Goal: Task Accomplishment & Management: Manage account settings

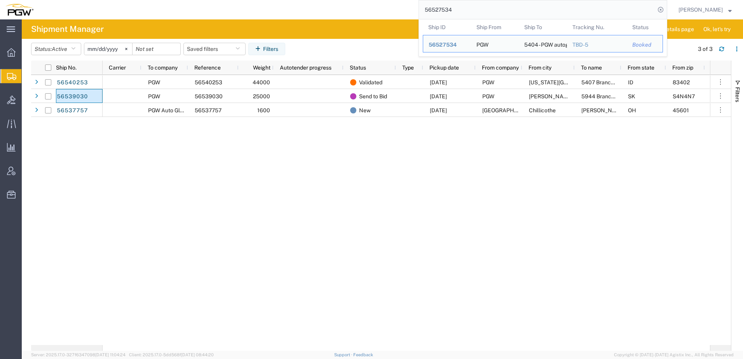
drag, startPoint x: 492, startPoint y: 8, endPoint x: 121, endPoint y: 16, distance: 371.3
click at [119, 16] on div "56527534 Ship ID Ship From Ship To Tracking Nu. Status Ship ID 56527534 Ship Fr…" at bounding box center [353, 9] width 629 height 19
paste input "270001"
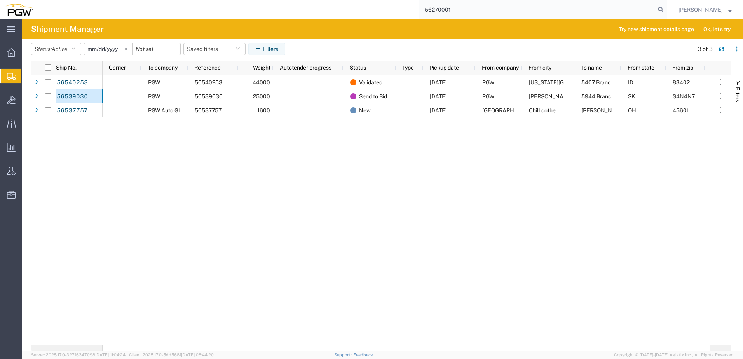
type input "56270001"
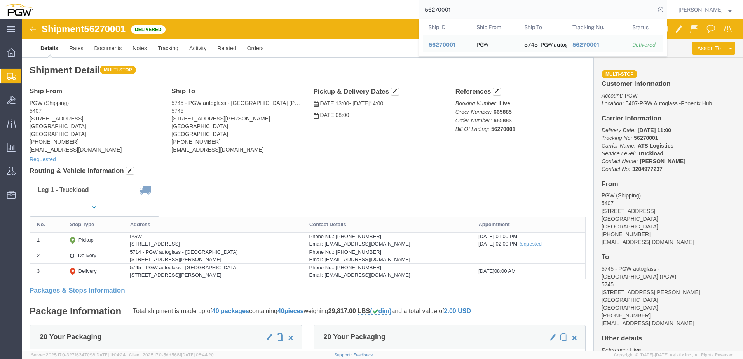
click div "Shipment Detail Multi-stop Ship From PGW (Shipping) 5407 [STREET_ADDRESS] [PHON…"
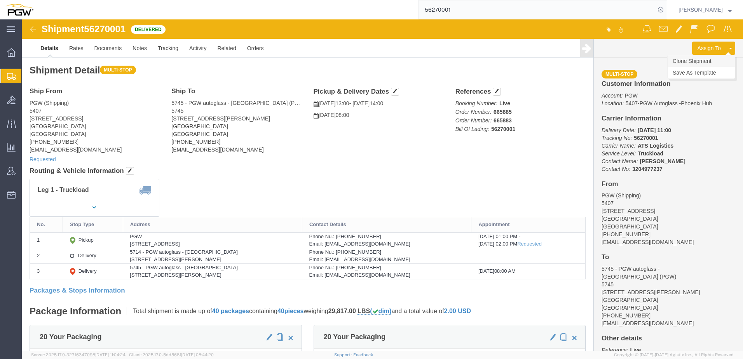
click link "Clone Shipment"
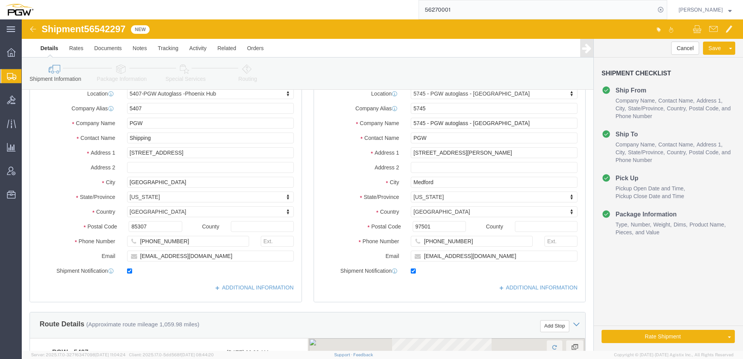
scroll to position [194, 0]
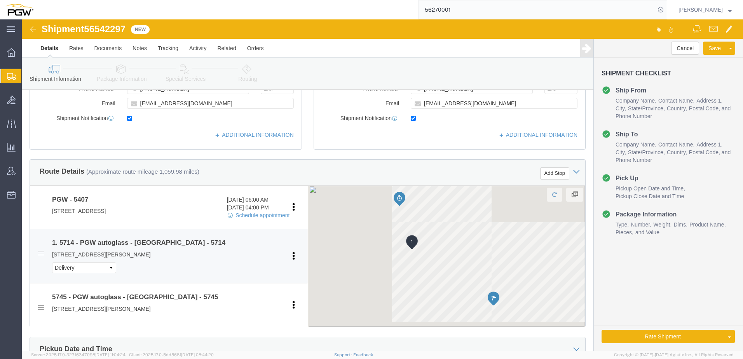
select select "62351"
select select "28493"
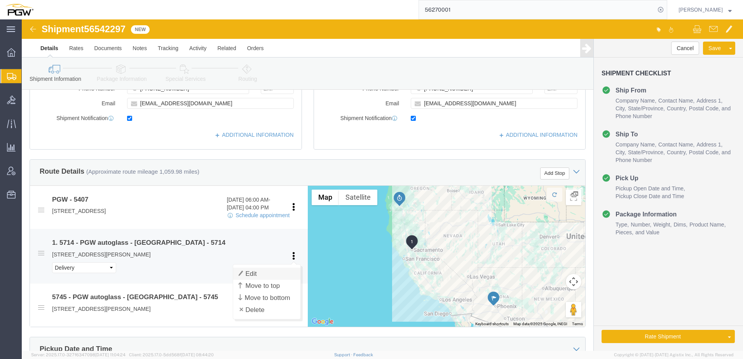
click link "Edit"
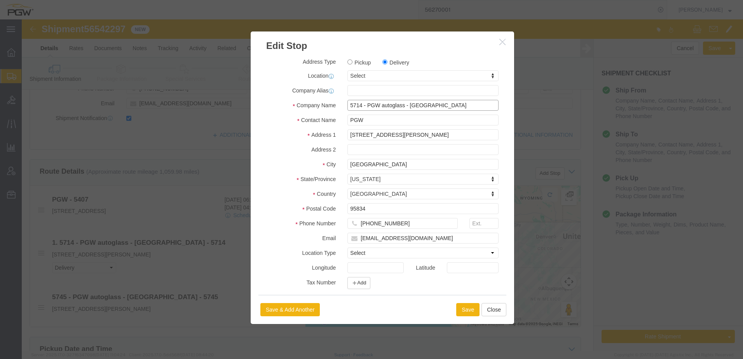
click input "5714 - PGW autoglass - [GEOGRAPHIC_DATA]"
type input "5714 - 54PGW autoglass - [GEOGRAPHIC_DATA]"
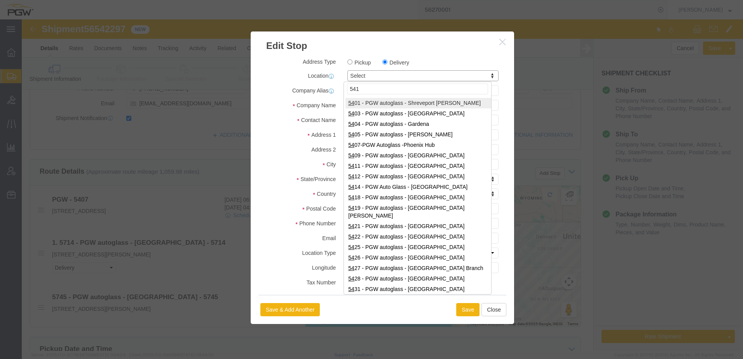
type input "5419"
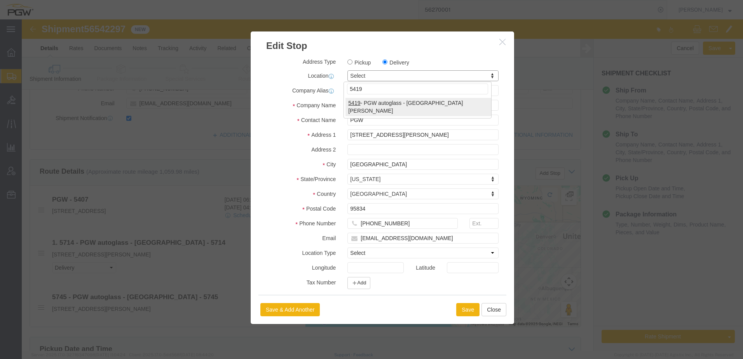
select select "28271"
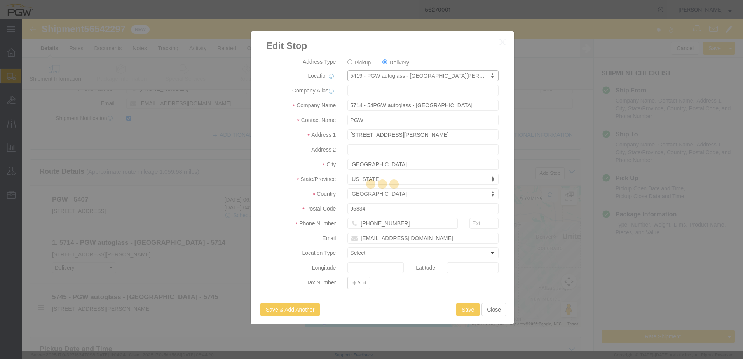
type input "5419"
type input "PGW"
type input "5419 Branch Manager"
type input "[STREET_ADDRESS]"
type input "[GEOGRAPHIC_DATA][PERSON_NAME]"
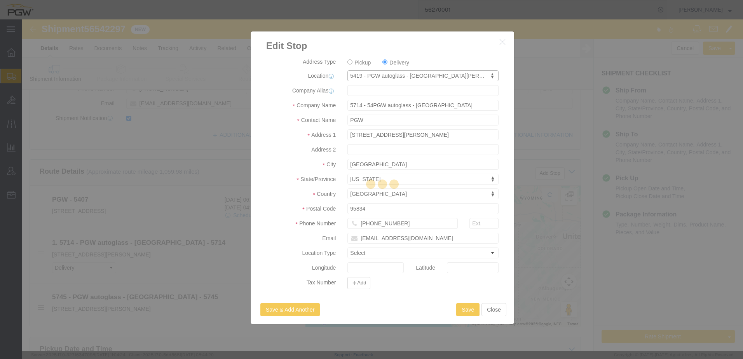
type input "95131"
type input "[PHONE_NUMBER]"
type input "[EMAIL_ADDRESS][DOMAIN_NAME]"
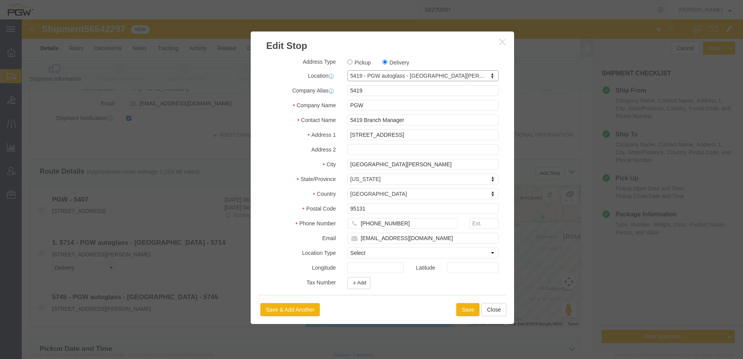
select select "CA"
click button "Save"
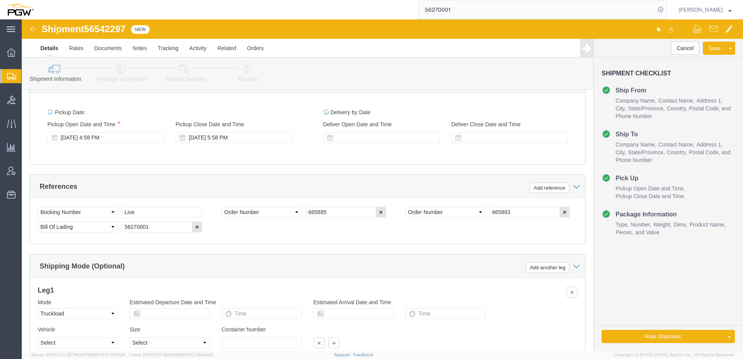
scroll to position [467, 0]
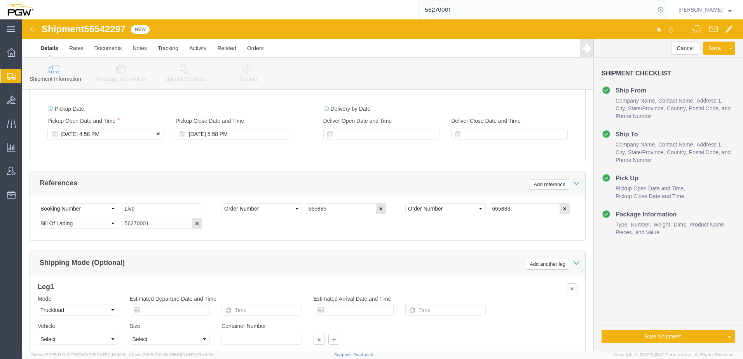
click div "[DATE] 4:58 PM"
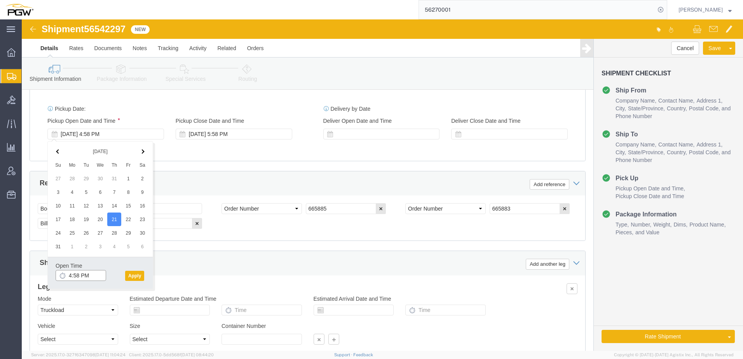
click input "4:58 PM"
type input "10:00 AM"
click button "Apply"
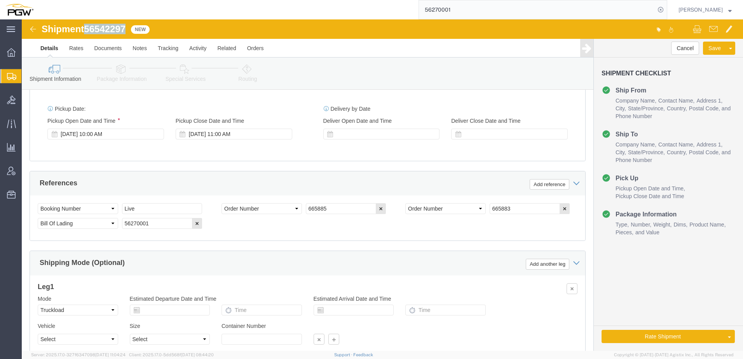
drag, startPoint x: 66, startPoint y: 9, endPoint x: 105, endPoint y: 8, distance: 38.9
click span "56542297"
copy span "56542297"
drag, startPoint x: 149, startPoint y: 205, endPoint x: -19, endPoint y: 194, distance: 168.7
click html "Shipment 56542297 New Details Rates Documents Notes Tracking Activity Related O…"
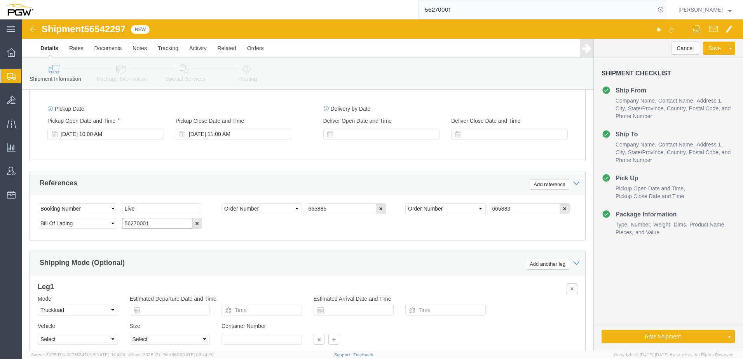
paste input "542297"
drag, startPoint x: 138, startPoint y: 206, endPoint x: -291, endPoint y: 174, distance: 430.3
click html "Shipment 56542297 New Details Rates Documents Notes Tracking Activity Related O…"
type input "56542297"
drag, startPoint x: 326, startPoint y: 190, endPoint x: 91, endPoint y: 169, distance: 235.7
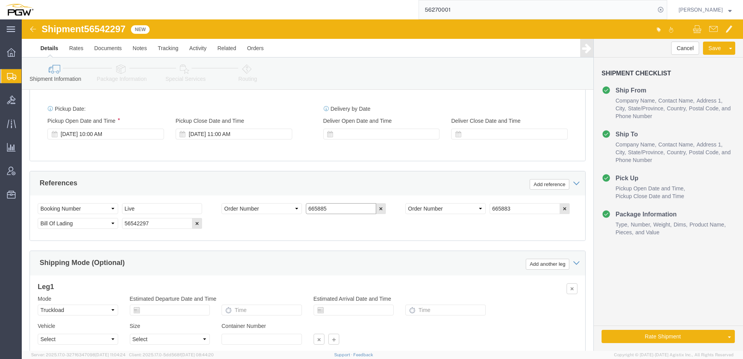
click div "References Add reference Select Account Type Activity ID Airline Appointment Nu…"
paste input "7298"
type input "667298"
drag, startPoint x: 503, startPoint y: 191, endPoint x: 344, endPoint y: 175, distance: 159.1
click div "Select Account Type Activity ID Airline Appointment Number ASN Batch Request # …"
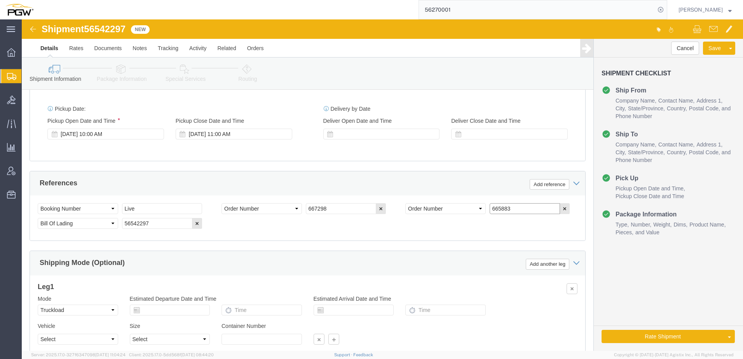
paste input "7287"
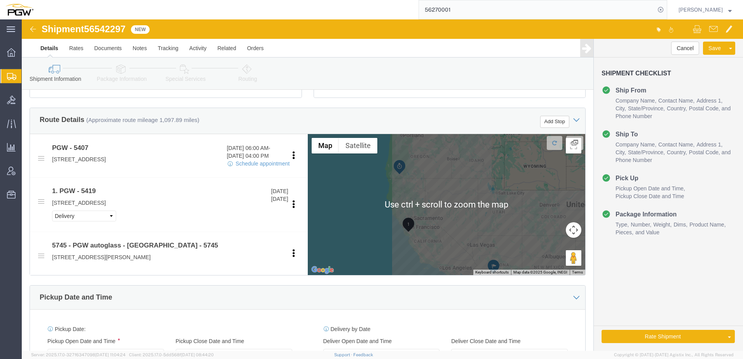
scroll to position [156, 0]
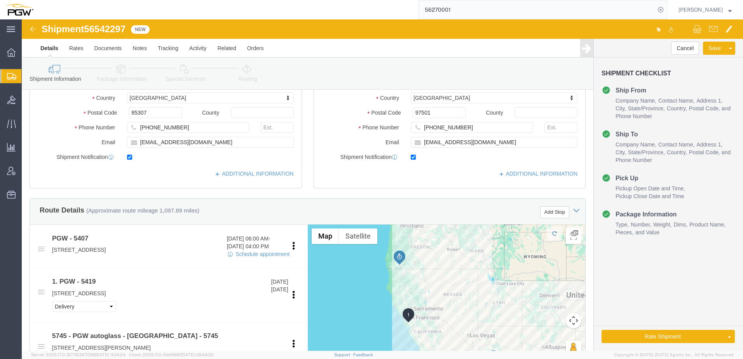
type input "667287"
click icon
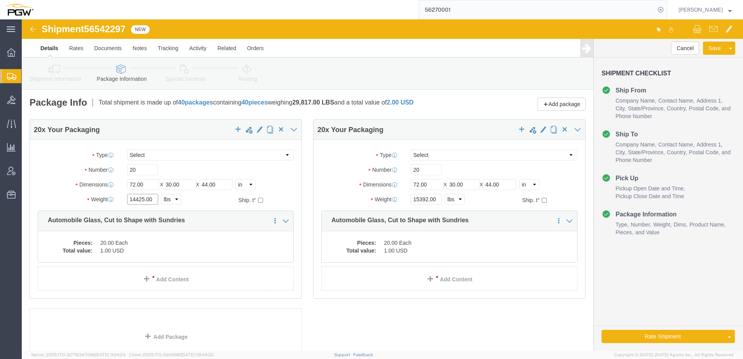
drag, startPoint x: 121, startPoint y: 180, endPoint x: -46, endPoint y: 176, distance: 167.6
click html "Shipment 56542297 New Details Rates Documents Notes Tracking Activity Related O…"
type input "15947.00"
drag, startPoint x: 404, startPoint y: 177, endPoint x: 302, endPoint y: 181, distance: 102.3
click div "Weight 15392.00 Select kgs lbs Ship. t°"
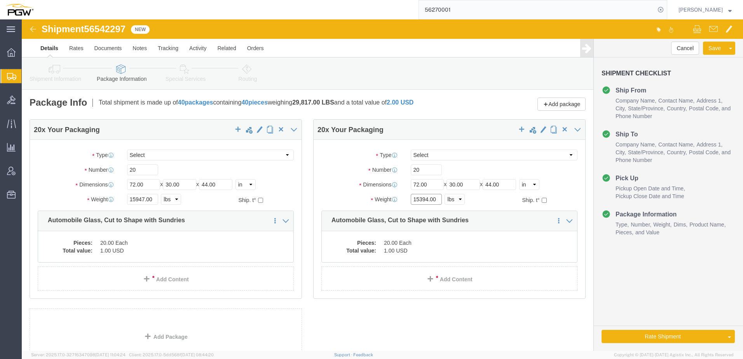
type input "15394.00"
click icon
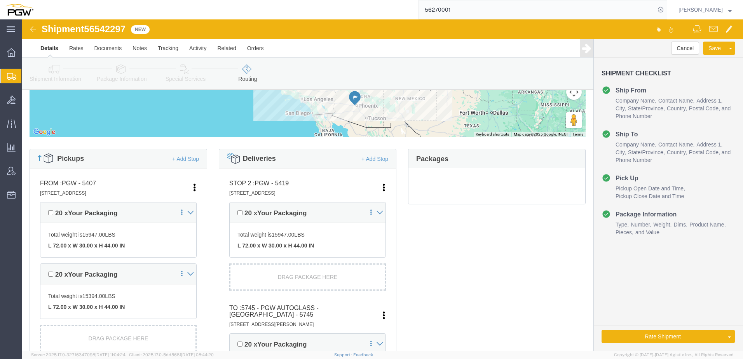
scroll to position [194, 0]
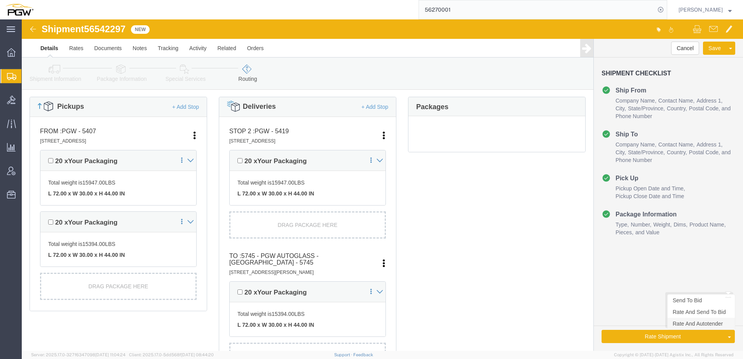
click link "Rate And Autotender"
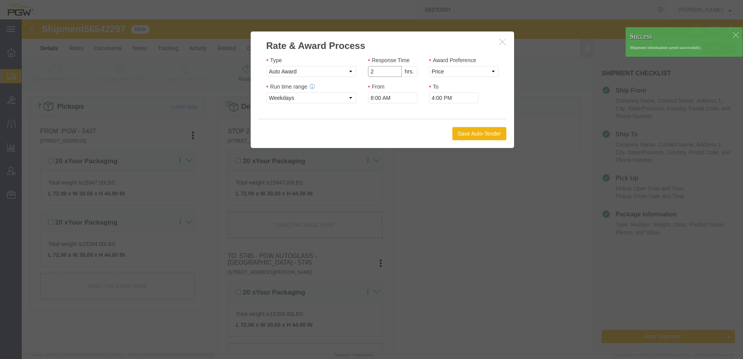
type input "2"
click input "2"
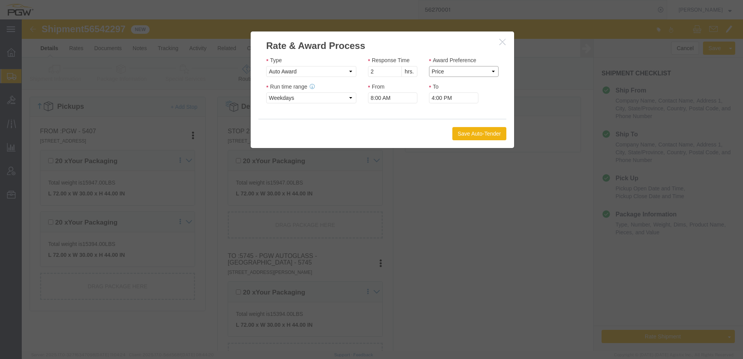
click select "Price Carrier Rank"
select select "LANE_RANK"
click select "Price Carrier Rank"
click div "Save Auto-Tender"
click button "Save Auto-Tender"
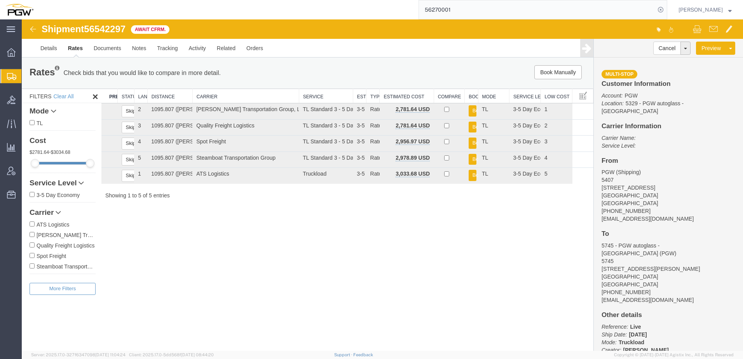
scroll to position [0, 0]
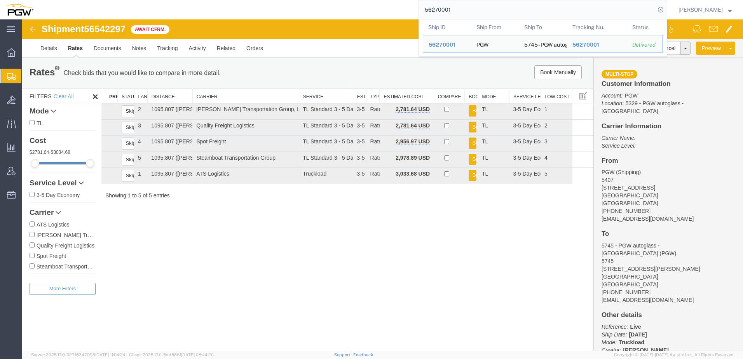
drag, startPoint x: 519, startPoint y: 14, endPoint x: 53, endPoint y: 12, distance: 466.1
click at [51, 14] on div "56270001 Ship ID Ship From Ship To Tracking Nu. Status Ship ID 56270001 Ship Fr…" at bounding box center [353, 9] width 629 height 19
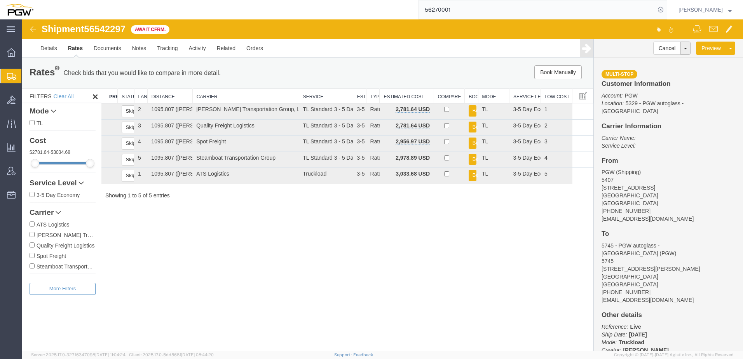
paste input "334503"
type input "56334503"
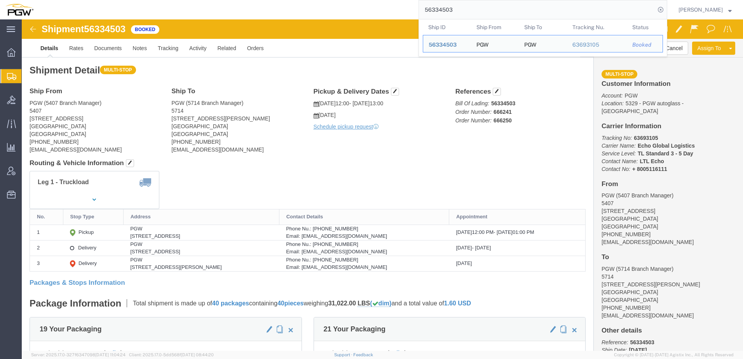
click h4 "Routing & Vehicle Information"
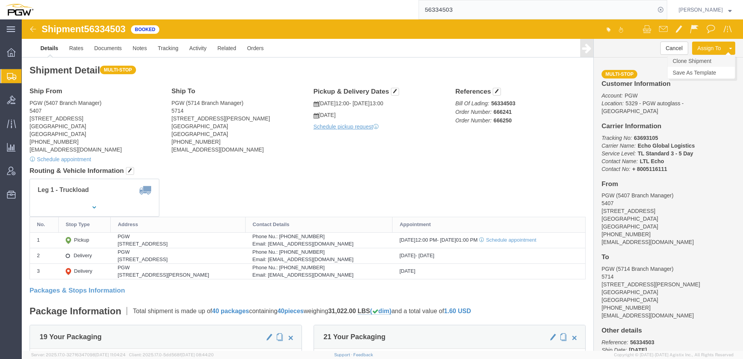
click link "Clone Shipment"
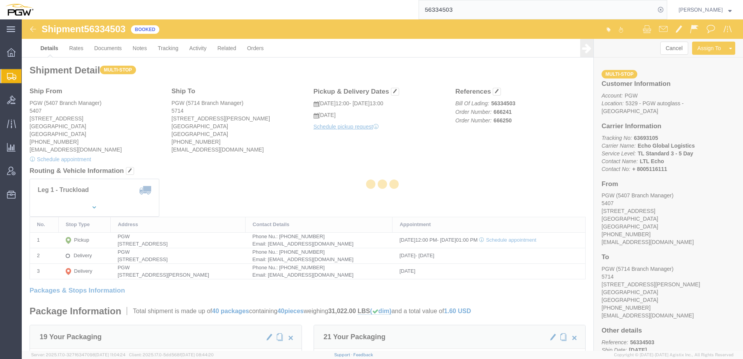
select select "62351"
select select "28469"
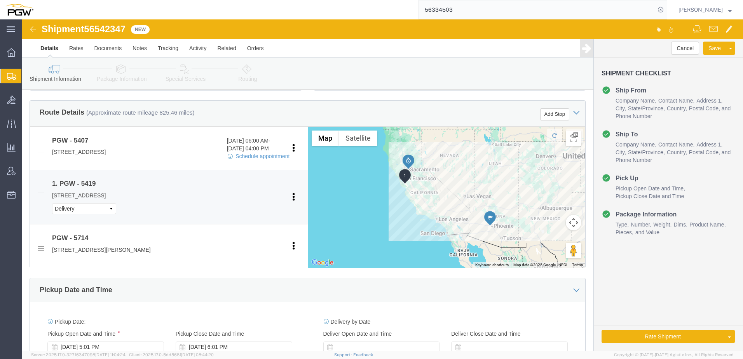
scroll to position [272, 0]
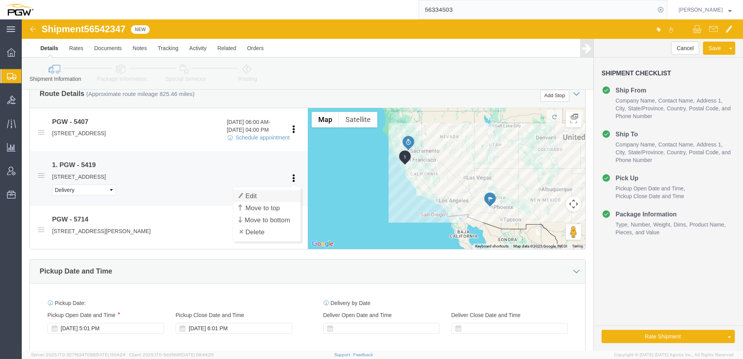
click link "Edit"
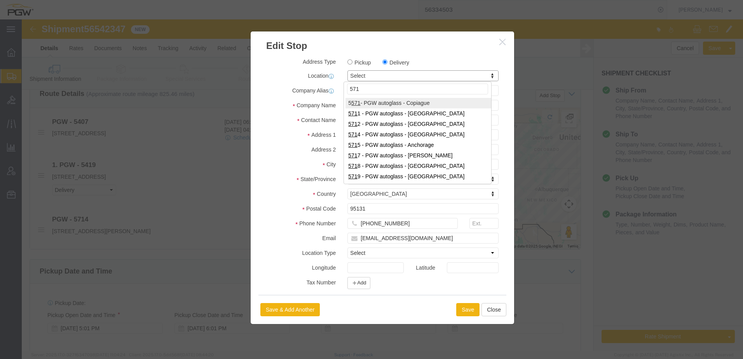
type input "5718"
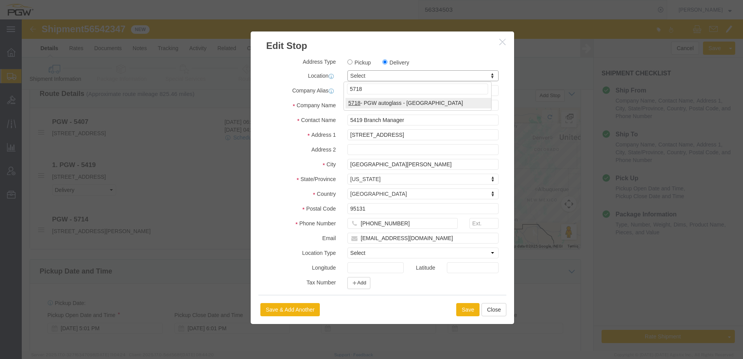
select select "28475"
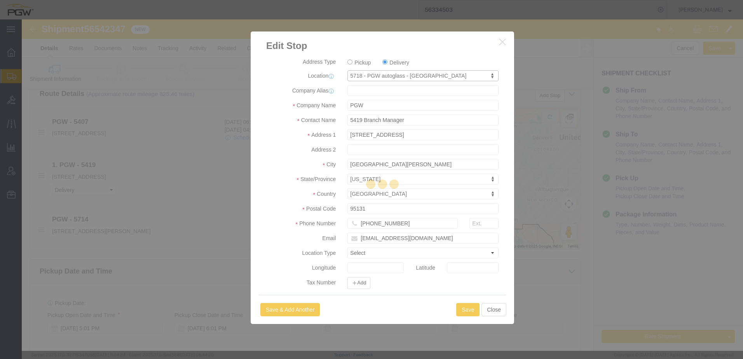
type input "5718"
type input "5718 Branch Manager"
type input "[STREET_ADDRESS]"
type input "Suite 7"
type input "[GEOGRAPHIC_DATA]"
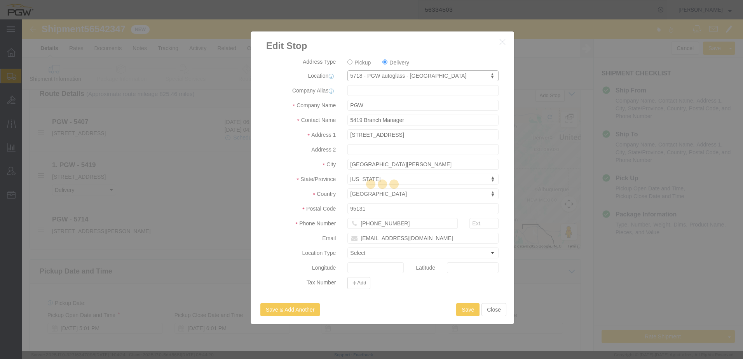
type input "94565"
type input "[PHONE_NUMBER]"
type input "[EMAIL_ADDRESS][DOMAIN_NAME]"
select select "CA"
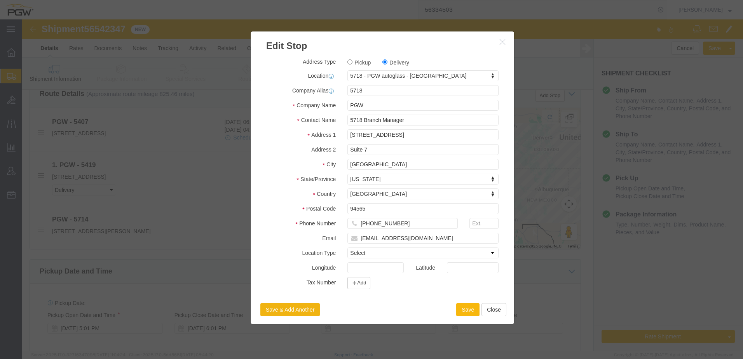
click button "Save"
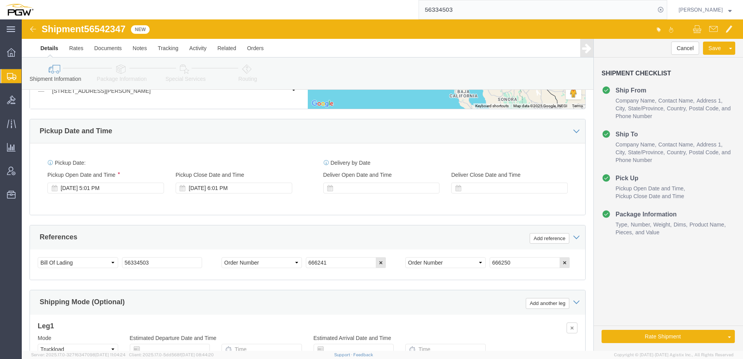
scroll to position [428, 0]
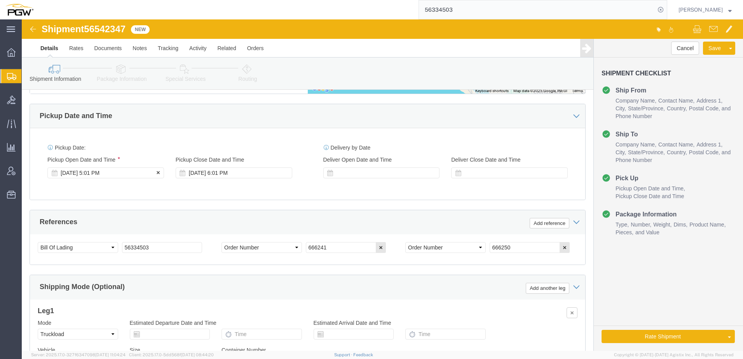
click div "[DATE] 5:01 PM"
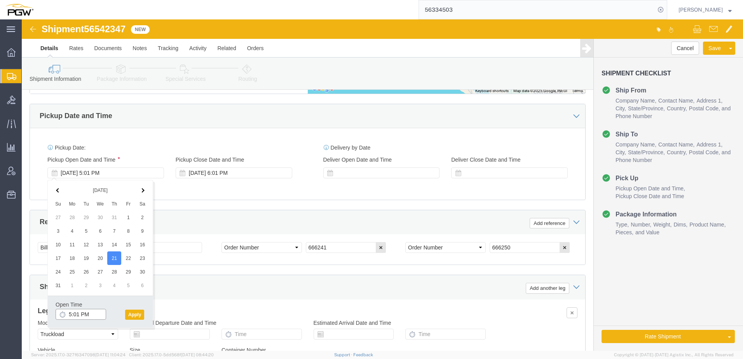
click input "5:01 PM"
type input "1:00 PM"
click button "Apply"
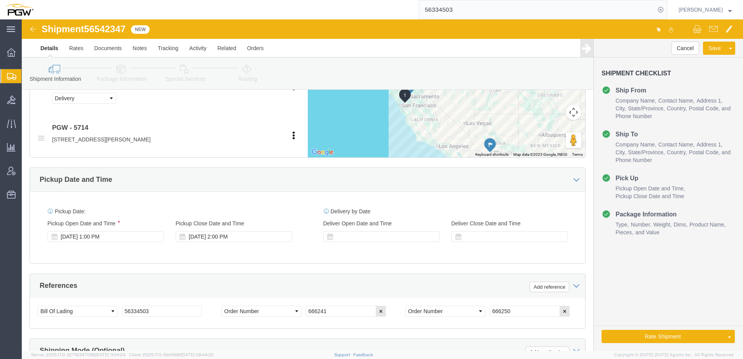
scroll to position [467, 0]
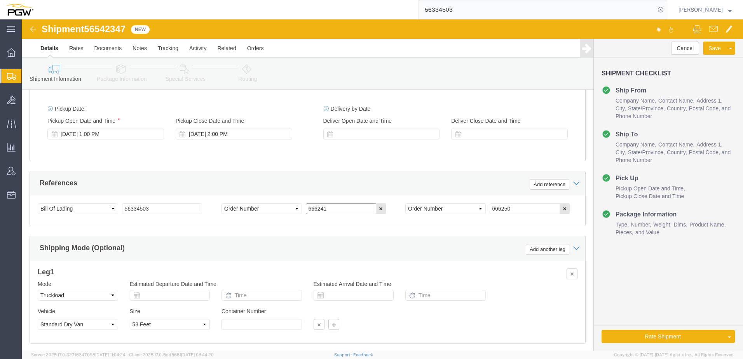
drag, startPoint x: 315, startPoint y: 187, endPoint x: -108, endPoint y: 162, distance: 423.7
click html "Shipment 56542347 New Details Rates Documents Notes Tracking Activity Related O…"
paste input "7296"
type input "667296"
drag, startPoint x: 501, startPoint y: 189, endPoint x: 231, endPoint y: 152, distance: 272.0
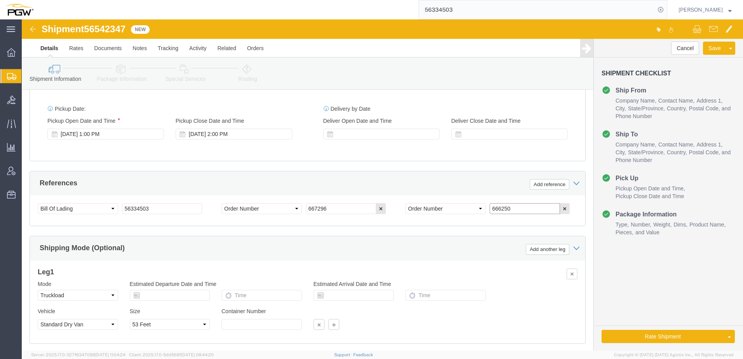
click div "References Add reference Select Account Type Activity ID Airline Appointment Nu…"
paste input "7297"
type input "667297"
click link "Package Information"
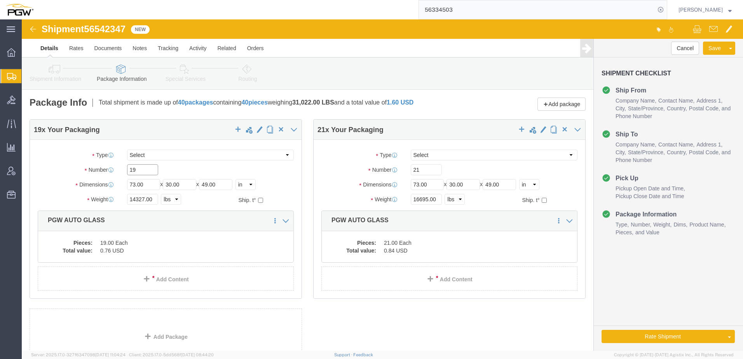
drag, startPoint x: 122, startPoint y: 151, endPoint x: 69, endPoint y: 152, distance: 53.7
click div "Package Type Select Bale(s) Basket(s) Bolt(s) Bottle(s) Buckets Bulk Bundle(s) …"
type input "14"
drag, startPoint x: 121, startPoint y: 180, endPoint x: -10, endPoint y: 163, distance: 132.8
click html "Shipment 56542347 New Details Rates Documents Notes Tracking Activity Related O…"
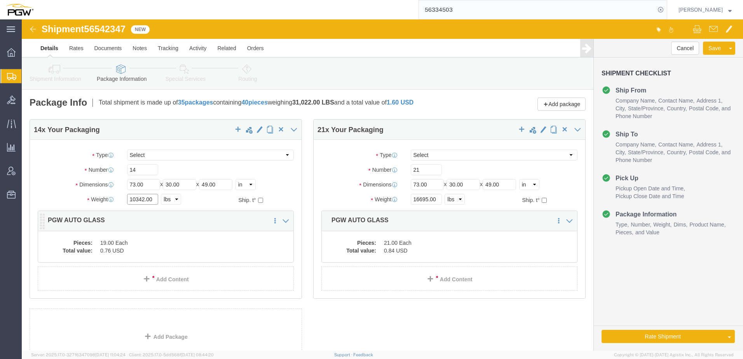
type input "10342.00"
click dd "19.00 Each"
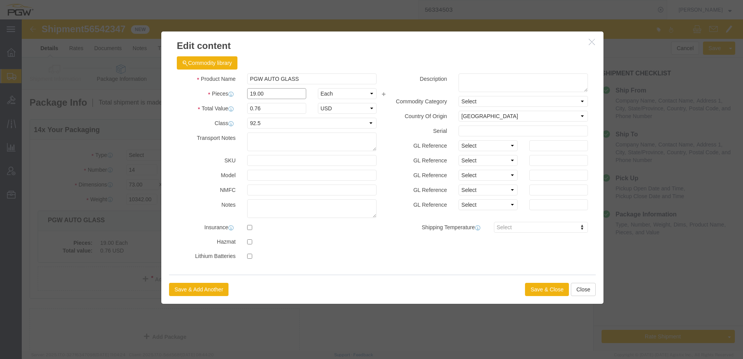
drag, startPoint x: 255, startPoint y: 76, endPoint x: -10, endPoint y: 80, distance: 265.2
click html "Shipment 56542347 New Details Rates Documents Notes Tracking Activity Related O…"
type input "14.00"
type input "0.56"
type input "1.00"
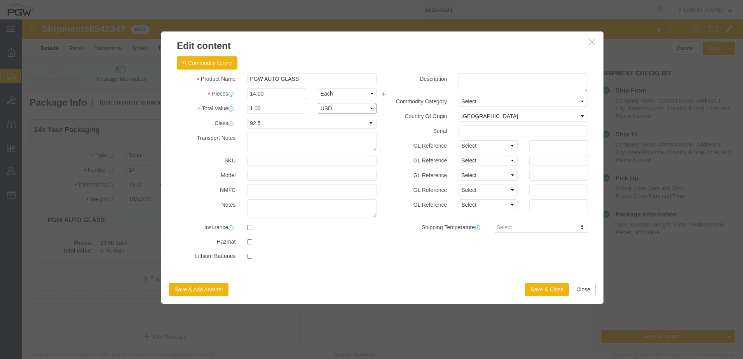
select select "USD"
click button "Save & Close"
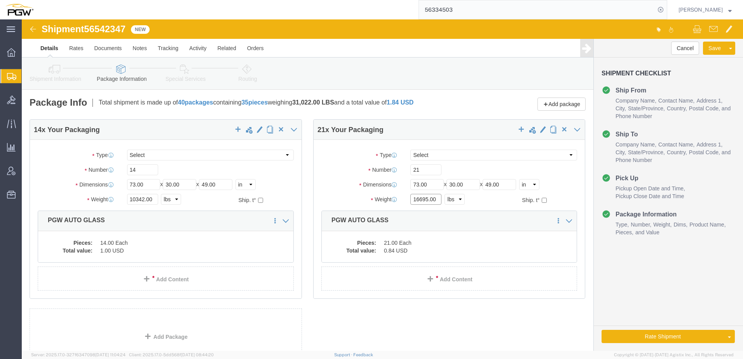
drag, startPoint x: 403, startPoint y: 178, endPoint x: 217, endPoint y: 185, distance: 185.6
click div "14 x Your Packaging Package Type Select Bale(s) Basket(s) Bolt(s) Bottle(s) Buc…"
type input "18121.00"
click link "Routing"
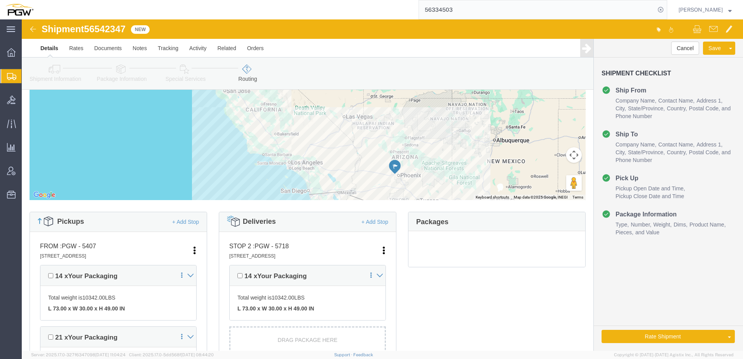
scroll to position [39, 0]
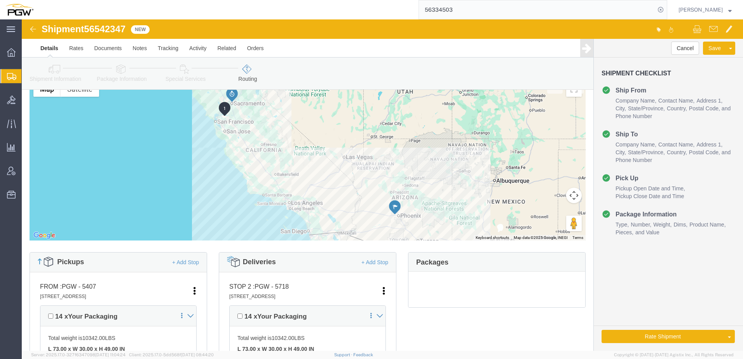
drag, startPoint x: 38, startPoint y: 58, endPoint x: 35, endPoint y: 72, distance: 13.6
click link "Shipment Information"
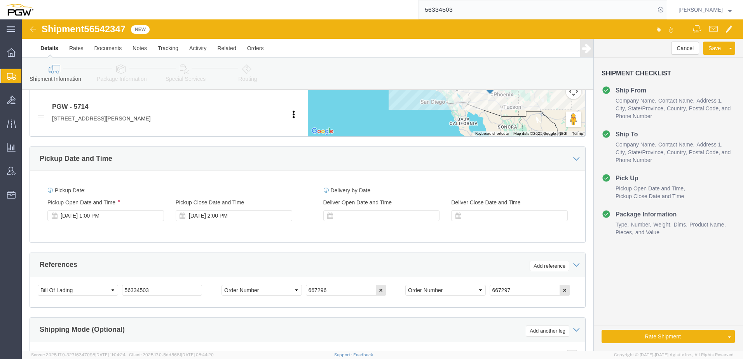
scroll to position [467, 0]
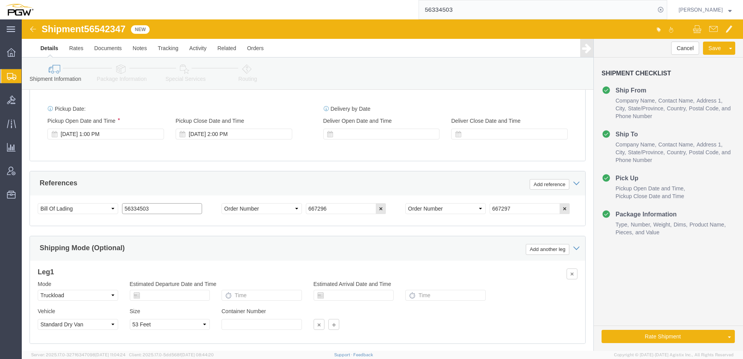
drag, startPoint x: 156, startPoint y: 189, endPoint x: -75, endPoint y: 180, distance: 230.7
click html "Shipment 56542347 New Details Rates Documents Notes Tracking Activity Related O…"
drag, startPoint x: 66, startPoint y: 13, endPoint x: 106, endPoint y: 12, distance: 39.7
click span "56542347"
copy span "56542347"
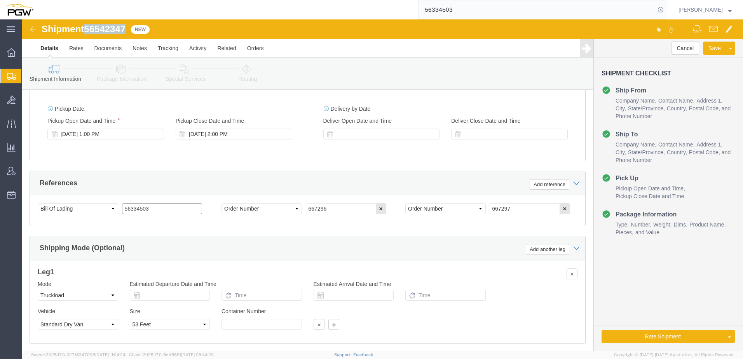
drag, startPoint x: 18, startPoint y: 206, endPoint x: -10, endPoint y: 187, distance: 33.6
click html "Shipment 56542347 New Details Rates Documents Notes Tracking Activity Related O…"
paste input "542347"
drag, startPoint x: 142, startPoint y: 189, endPoint x: -78, endPoint y: 186, distance: 219.7
click html "Shipment 56542347 New Details Rates Documents Notes Tracking Activity Related O…"
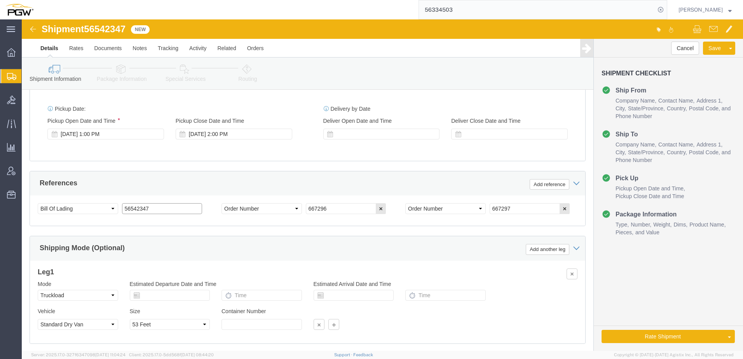
type input "56542347"
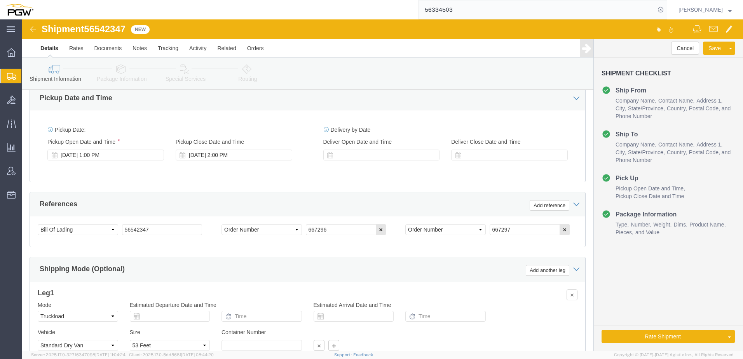
scroll to position [428, 0]
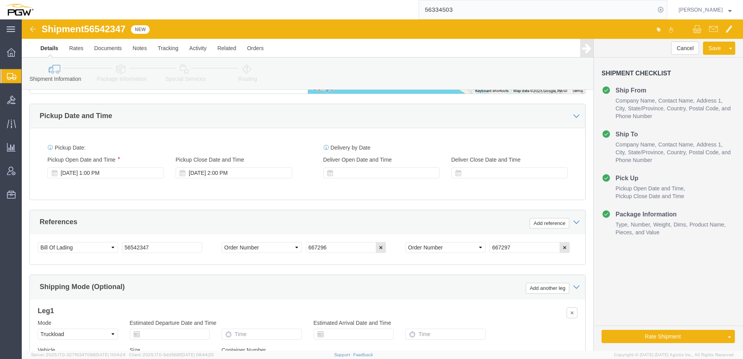
click icon
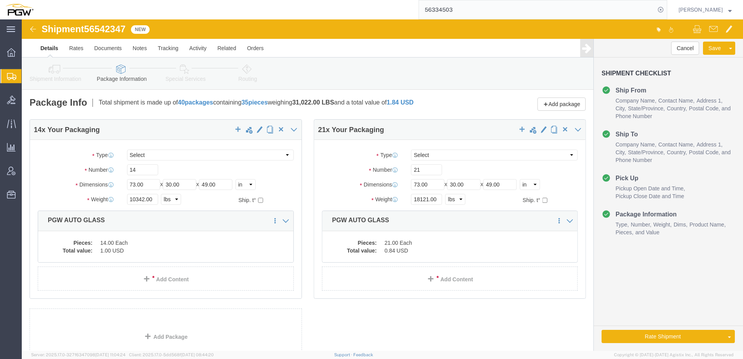
click link "Routing"
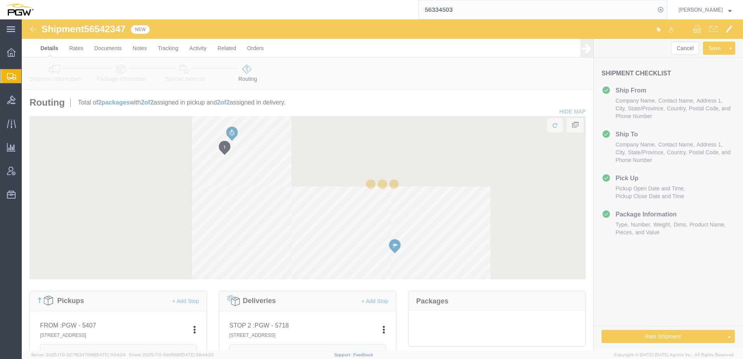
scroll to position [194, 0]
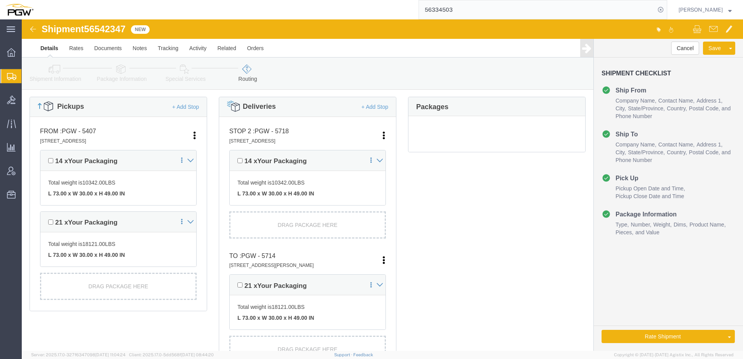
click link "Shipment Information"
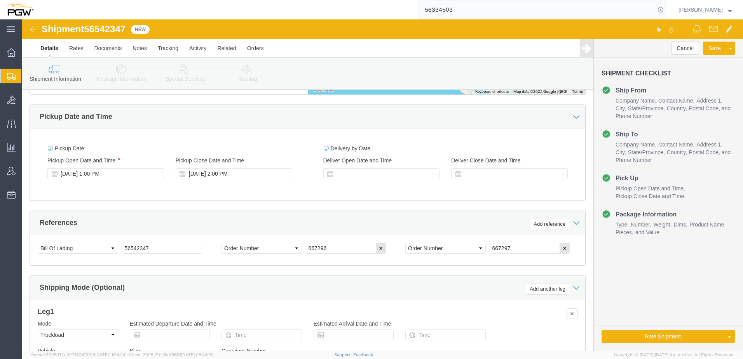
scroll to position [428, 0]
click link "Rate And Autotender"
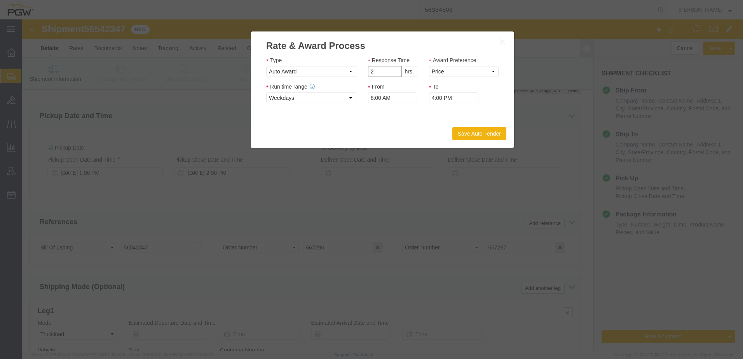
type input "2"
click input "2"
click select "Price Carrier Rank"
select select "LANE_RANK"
click select "Price Carrier Rank"
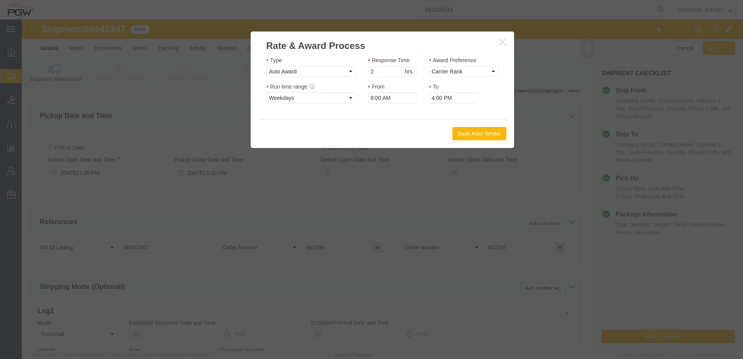
click button "Save Auto-Tender"
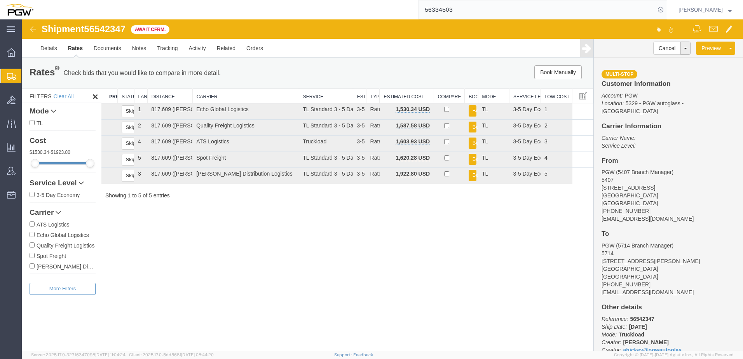
scroll to position [0, 0]
click at [0, 0] on span "Shipment Manager" at bounding box center [0, 0] width 0 height 0
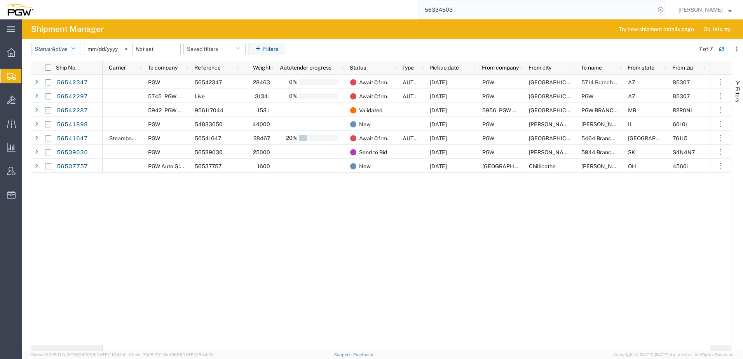
click at [67, 49] on span "Active" at bounding box center [60, 49] width 16 height 6
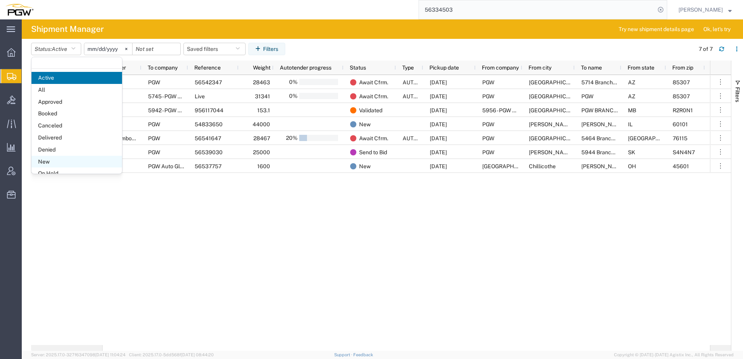
click at [49, 165] on span "New" at bounding box center [76, 162] width 91 height 12
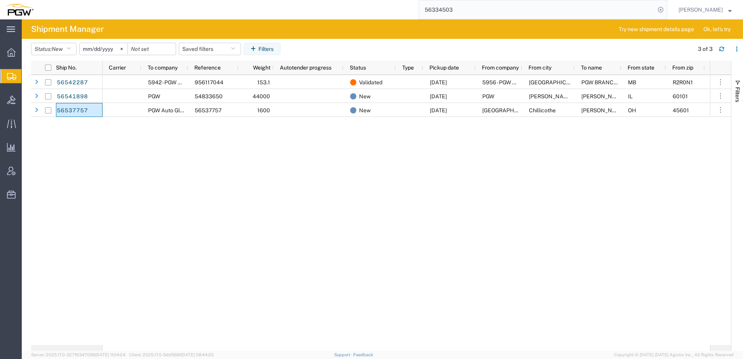
click at [131, 187] on div "[DATE] 5956 - PGW autoglass - [GEOGRAPHIC_DATA] [GEOGRAPHIC_DATA] PGW BRANCH MA…" at bounding box center [407, 210] width 608 height 270
drag, startPoint x: 519, startPoint y: 12, endPoint x: 246, endPoint y: 2, distance: 273.1
click at [246, 2] on div "56334503" at bounding box center [353, 9] width 629 height 19
paste input "52644"
type input "56526443"
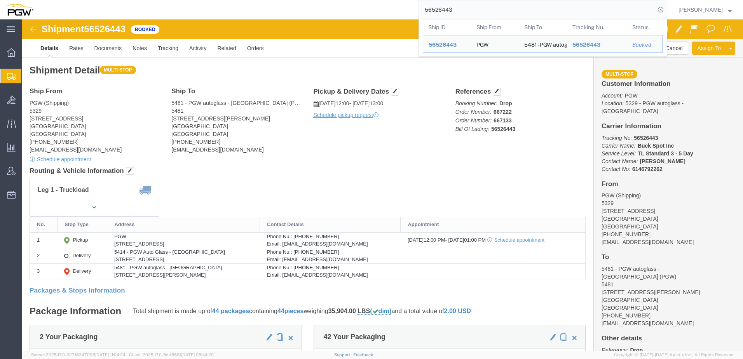
click div "Leg 1 - Truckload"
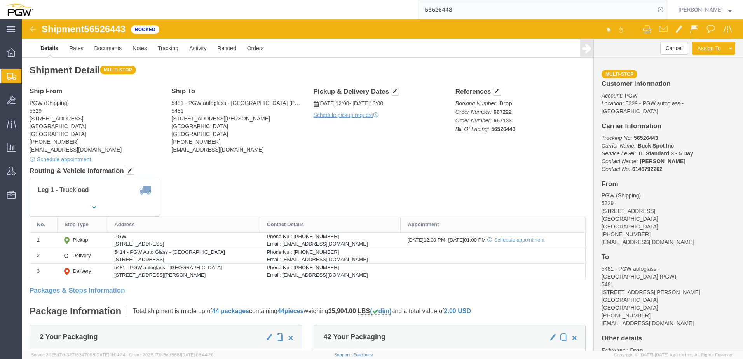
click div "Shipment Detail Multi-stop Ship From PGW (Shipping) [GEOGRAPHIC_DATA][STREET_AD…"
click div "Ship To 5481 - PGW autoglass - [GEOGRAPHIC_DATA] (PGW) 5481 [STREET_ADDRESS][PE…"
drag, startPoint x: 328, startPoint y: 161, endPoint x: 395, endPoint y: 87, distance: 99.9
click div "Leg 1 - Truckload"
click button "button"
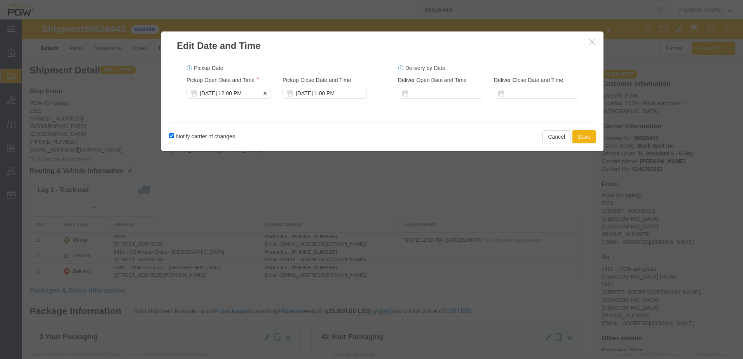
click div "[DATE] 12:00 PM"
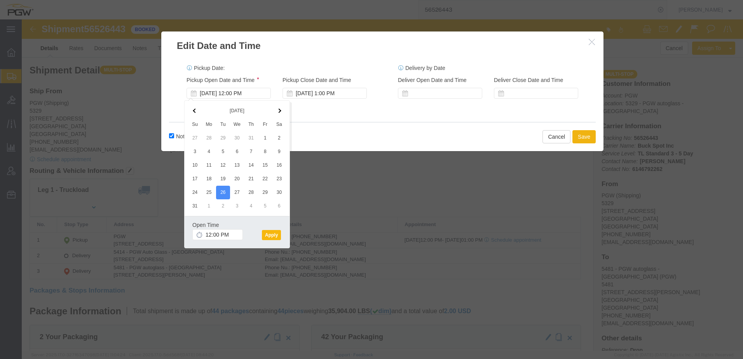
click button "Apply"
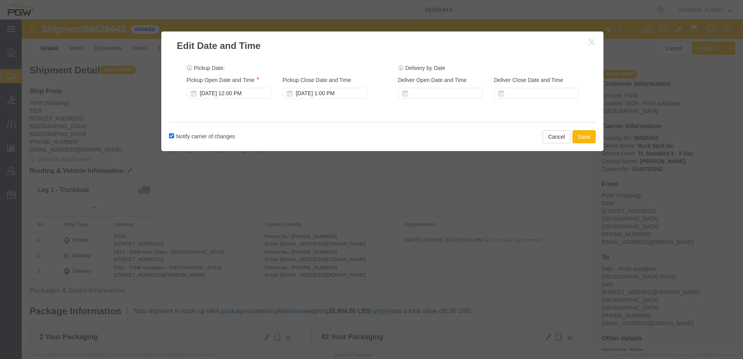
click button "Save"
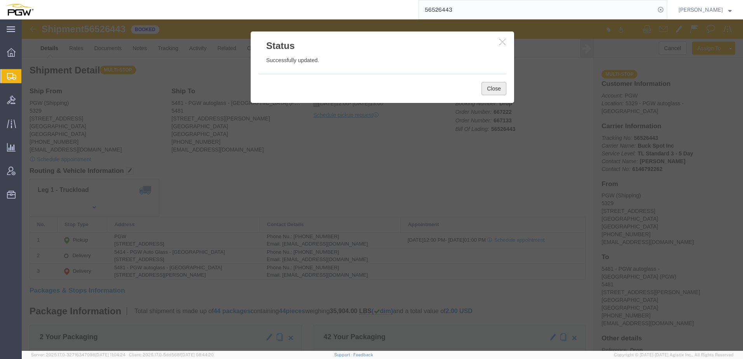
click button "Close"
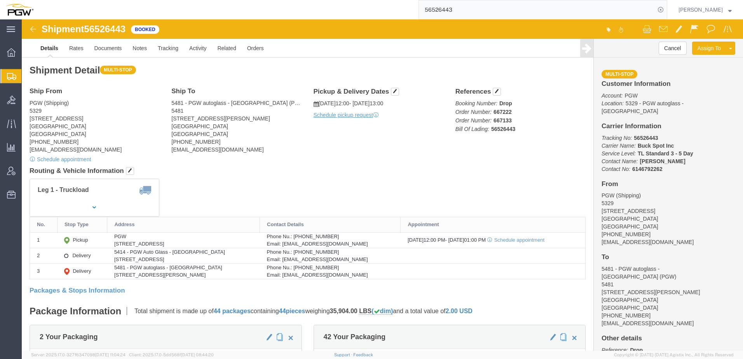
click div "Shipment Detail Multi-stop Ship From PGW (Shipping) [STREET_ADDRESS] [PHONE_NUM…"
click address "PGW (Shipping) [STREET_ADDRESS] [PHONE_NUMBER] [EMAIL_ADDRESS][DOMAIN_NAME]"
drag, startPoint x: 38, startPoint y: 92, endPoint x: 7, endPoint y: 76, distance: 34.4
click at [0, 0] on span "Shipment Manager" at bounding box center [0, 0] width 0 height 0
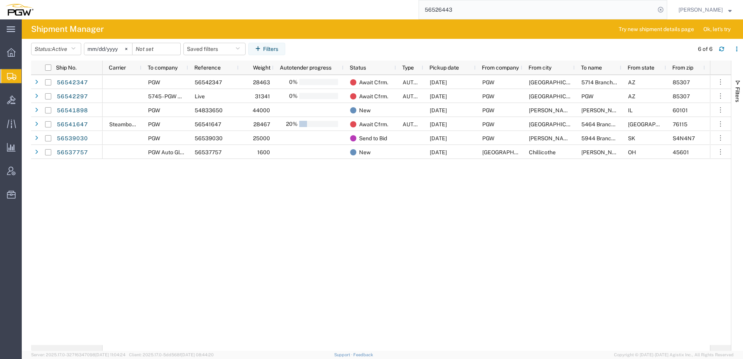
click at [269, 293] on div "PGW 56542347 28463 0% Await Cfrm. AUTOTENDER [DATE] PGW [GEOGRAPHIC_DATA] 5714 …" at bounding box center [407, 210] width 608 height 270
click at [59, 50] on span "Active" at bounding box center [60, 49] width 16 height 6
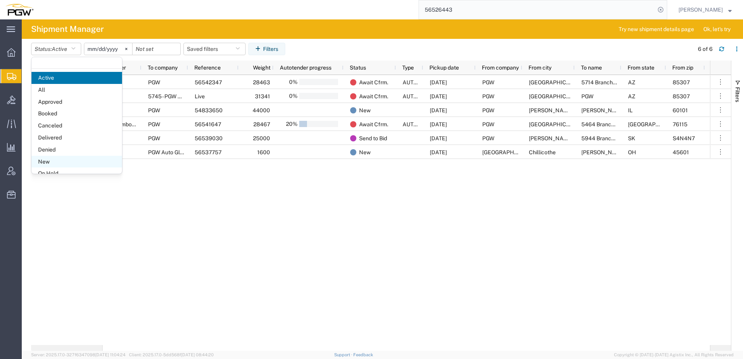
click at [55, 162] on span "New" at bounding box center [76, 162] width 91 height 12
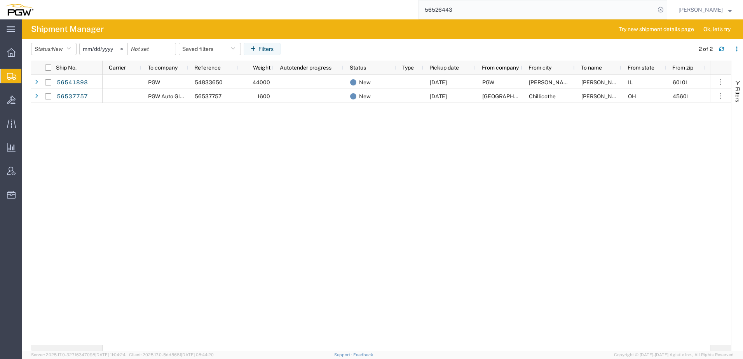
click at [243, 201] on div "PGW 54833650 44000 New [DATE] PGW [PERSON_NAME] [PERSON_NAME] IL 60101 5329 - P…" at bounding box center [407, 210] width 608 height 270
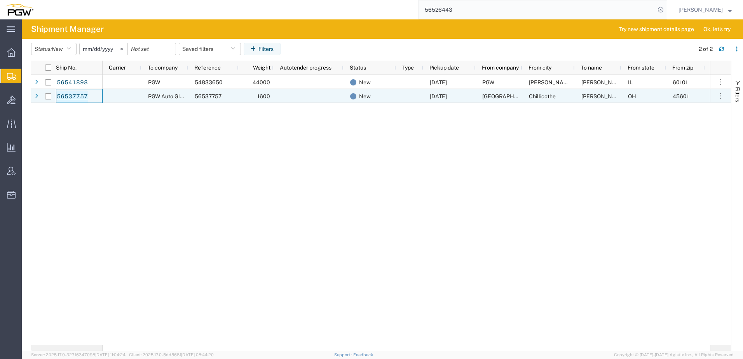
click at [72, 97] on link "56537757" at bounding box center [72, 97] width 32 height 12
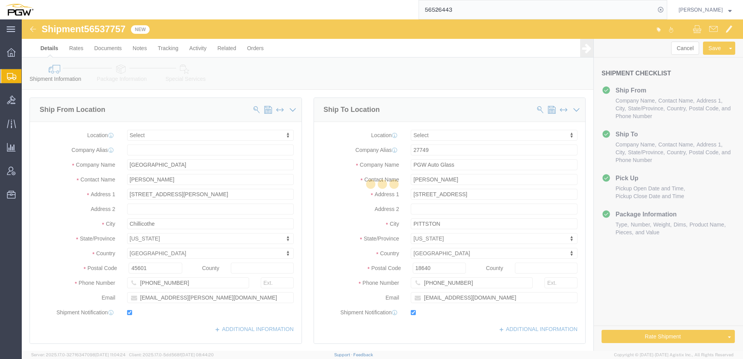
select select
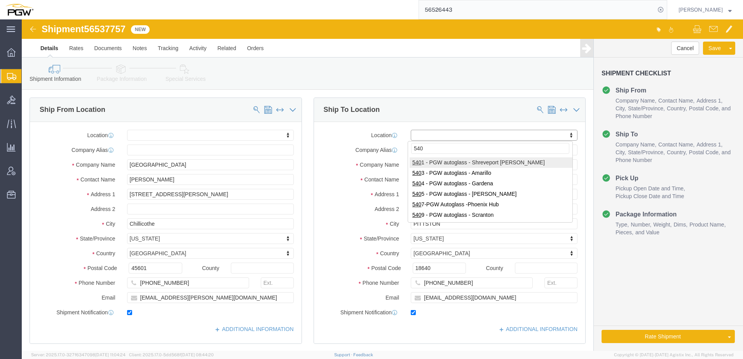
type input "5409"
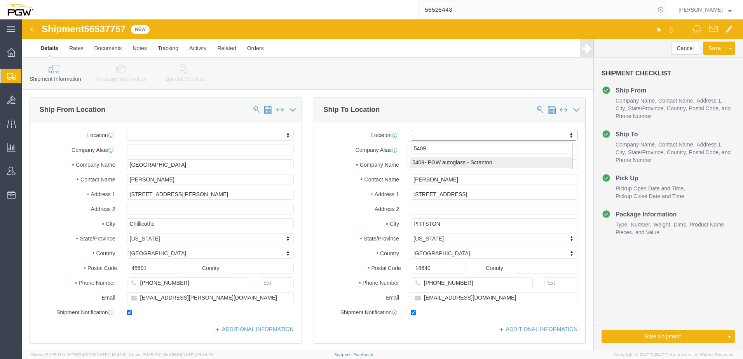
select select "61931"
select select "PA"
click button "Save"
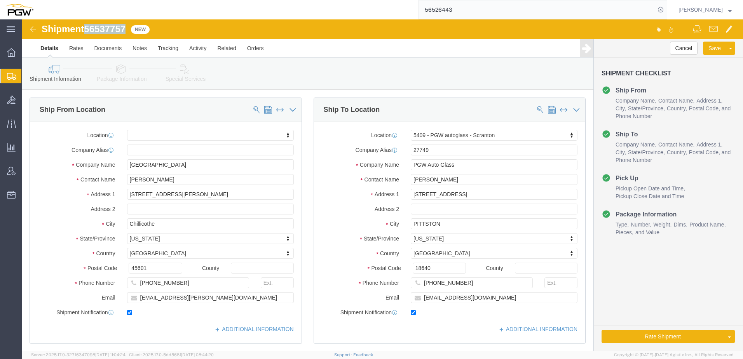
drag, startPoint x: 66, startPoint y: 10, endPoint x: 107, endPoint y: 6, distance: 41.4
click div "Shipment 56537757 New"
copy span "56537757"
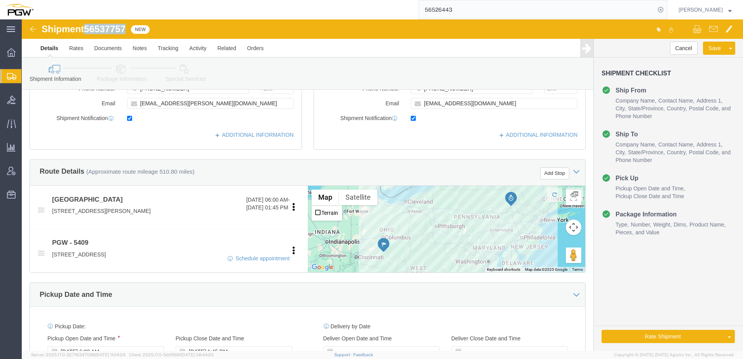
scroll to position [350, 0]
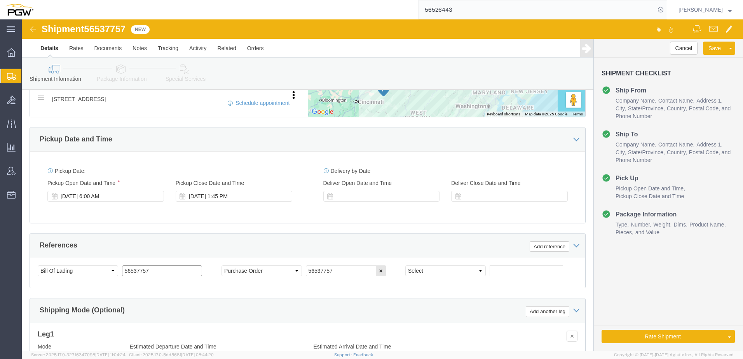
drag, startPoint x: 129, startPoint y: 253, endPoint x: 9, endPoint y: 251, distance: 119.8
click div "Select Account Type Activity ID Airline Appointment Number ASN Batch Request # …"
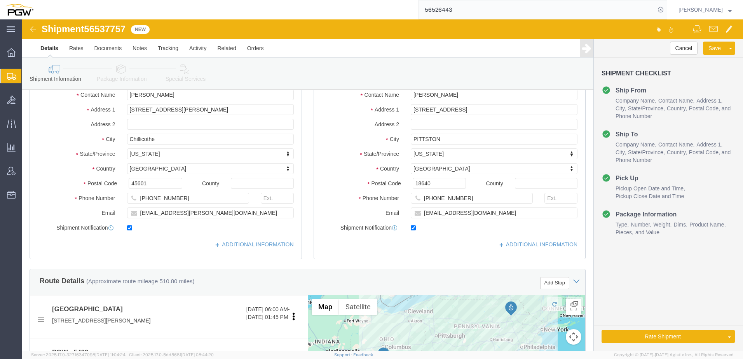
scroll to position [0, 0]
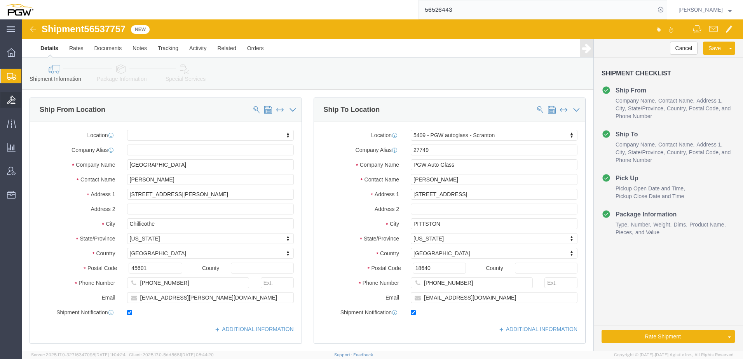
click at [9, 104] on div at bounding box center [11, 100] width 22 height 16
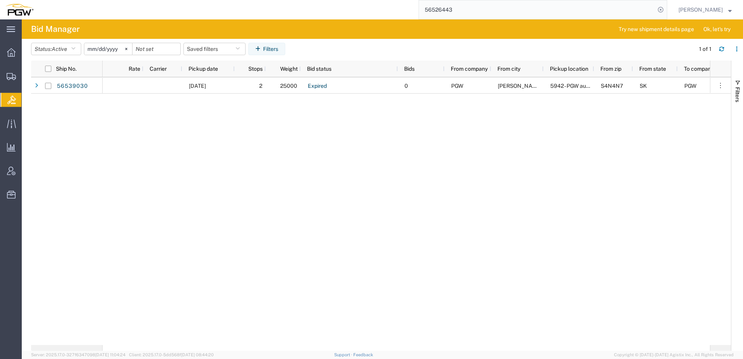
click at [269, 192] on div "[DATE] 2 25000 Expired 0 PGW [PERSON_NAME] 5942 - PGW autoglass - [PERSON_NAME]…" at bounding box center [407, 211] width 608 height 268
click at [13, 75] on icon at bounding box center [11, 76] width 9 height 7
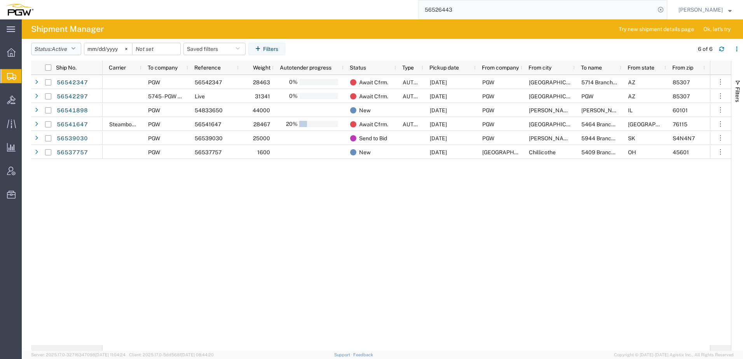
click at [55, 48] on span "Active" at bounding box center [60, 49] width 16 height 6
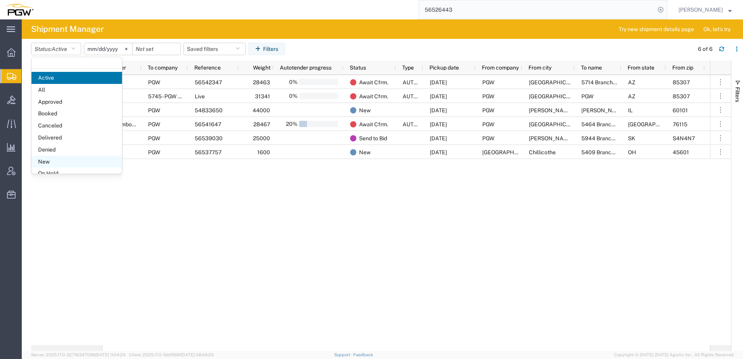
click at [46, 160] on span "New" at bounding box center [76, 162] width 91 height 12
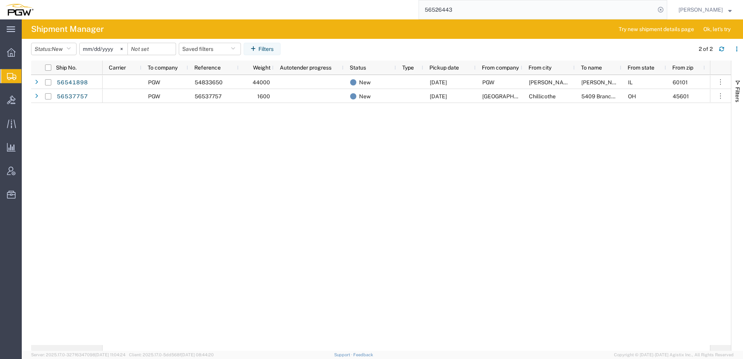
drag, startPoint x: 513, startPoint y: 236, endPoint x: 678, endPoint y: 119, distance: 202.1
click at [514, 234] on div "PGW 54833650 44000 New [DATE] PGW [PERSON_NAME] [PERSON_NAME] IL 60101 5329 - P…" at bounding box center [407, 210] width 608 height 270
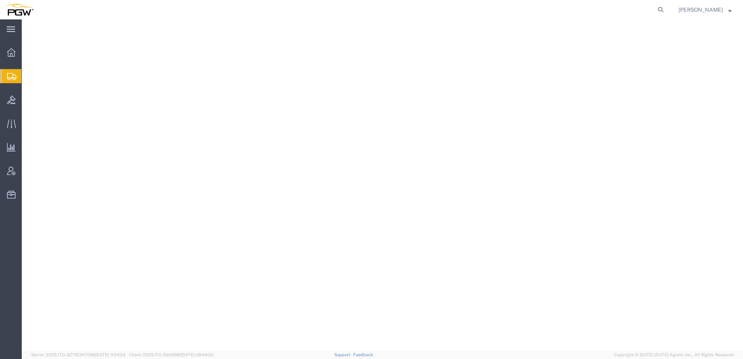
select select
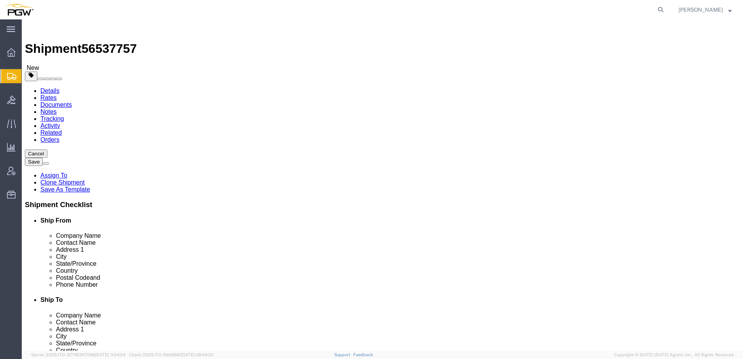
type input "5409"
select select "61931"
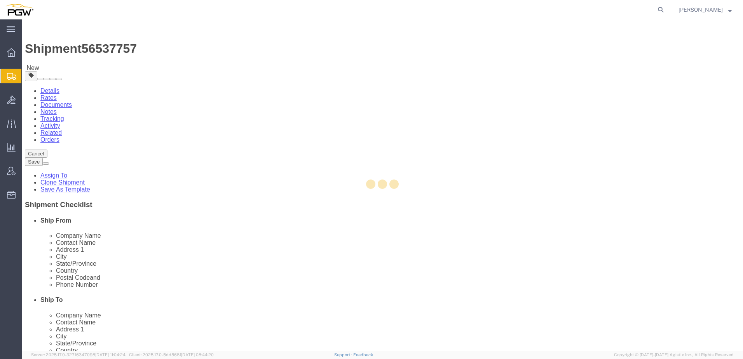
select select "PA"
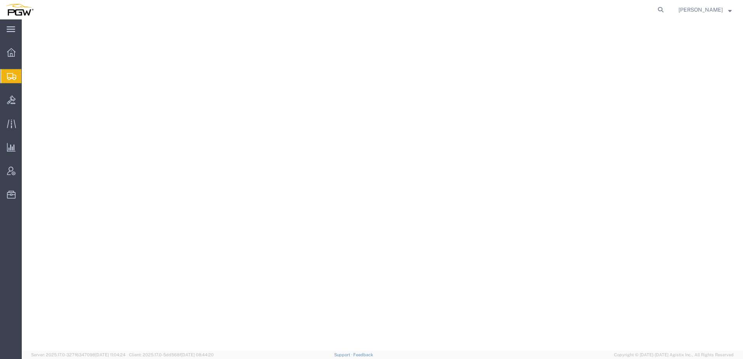
select select
select select "61931"
select select "PA"
